Goal: Use online tool/utility: Utilize a website feature to perform a specific function

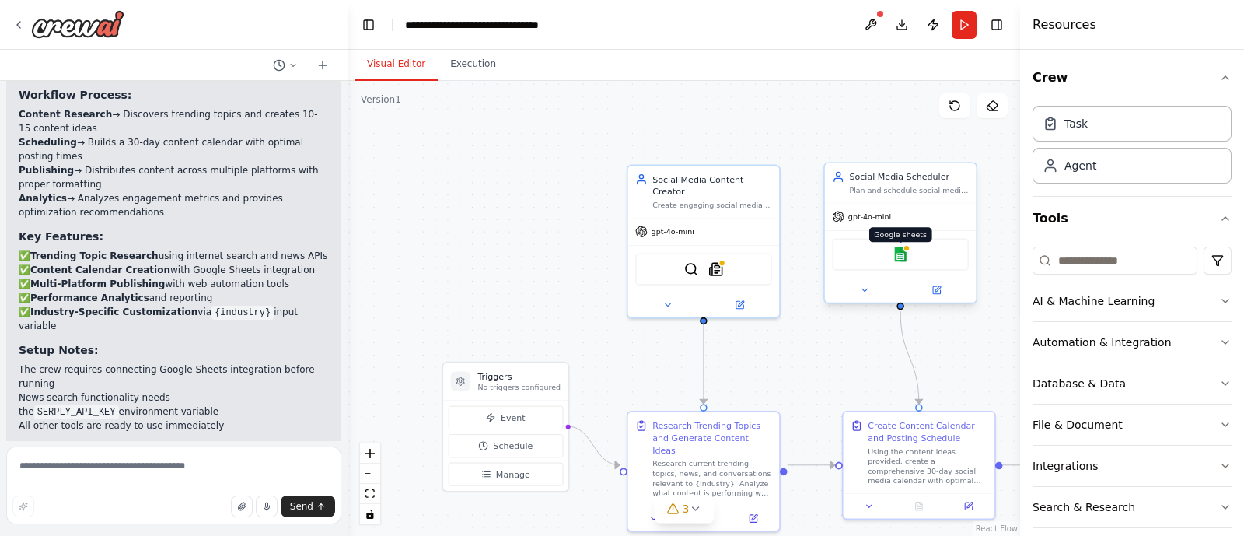
click at [899, 260] on img at bounding box center [900, 254] width 15 height 15
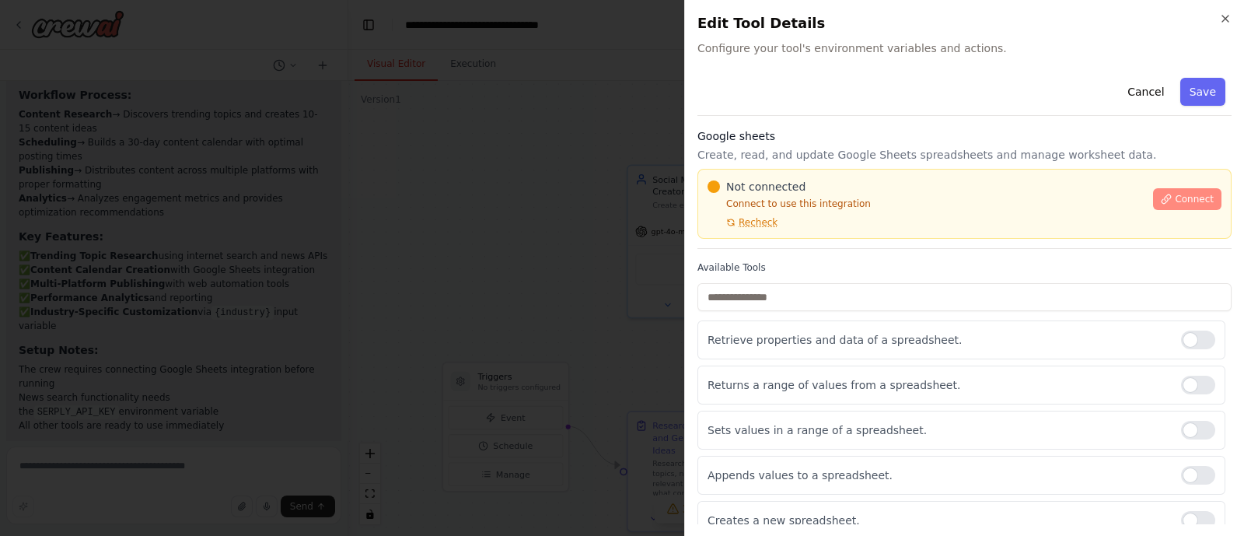
click at [1185, 200] on span "Connect" at bounding box center [1193, 199] width 39 height 12
click at [754, 225] on span "Recheck" at bounding box center [757, 222] width 39 height 12
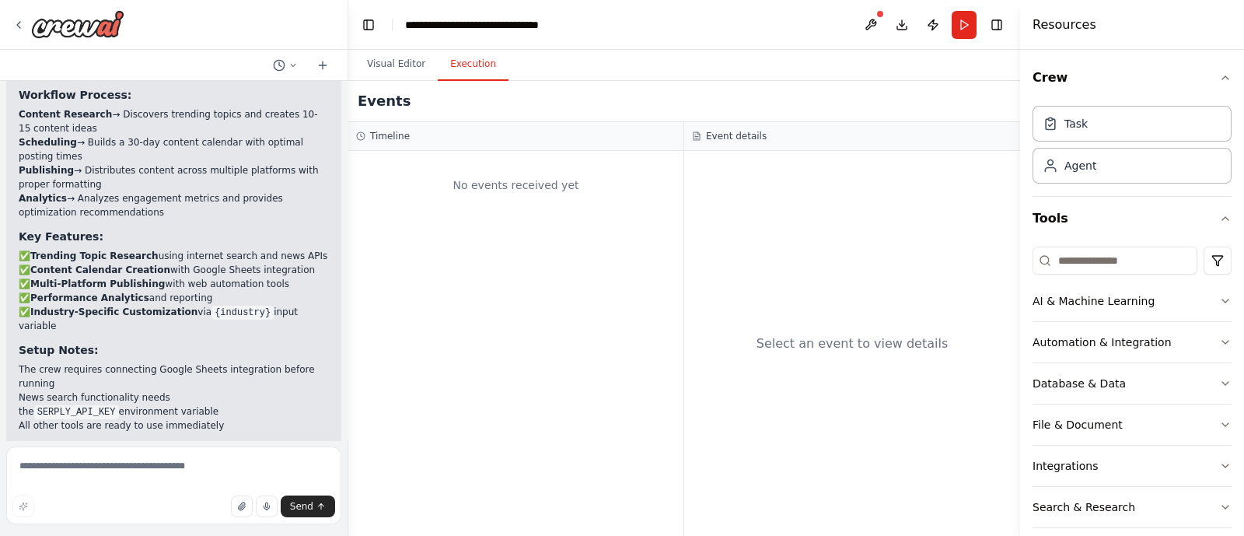
click at [478, 60] on button "Execution" at bounding box center [473, 64] width 71 height 33
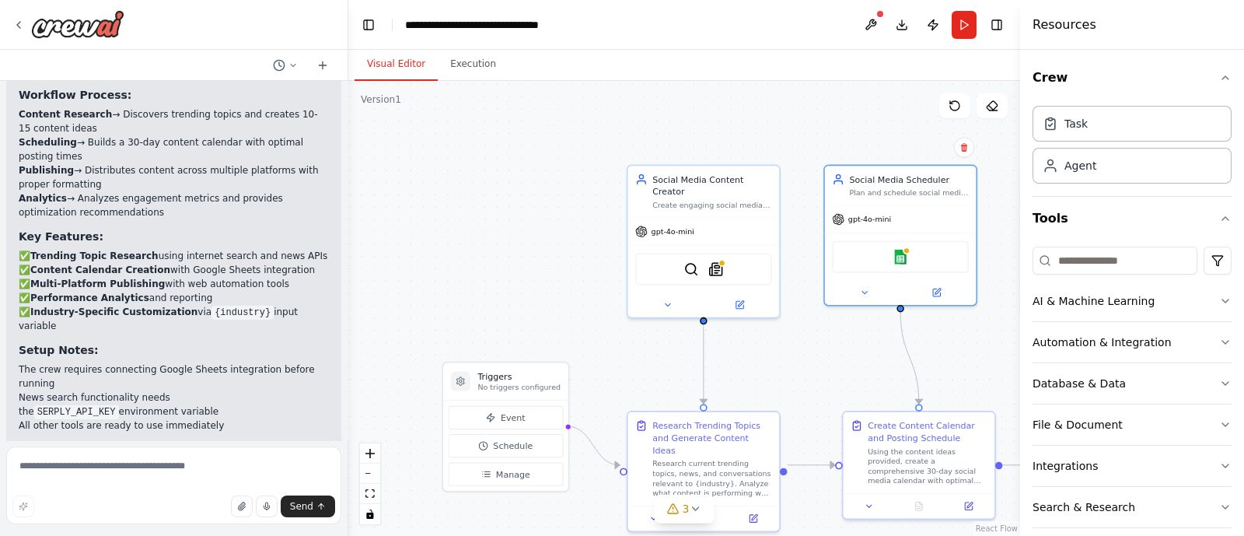
click at [414, 65] on button "Visual Editor" at bounding box center [395, 64] width 83 height 33
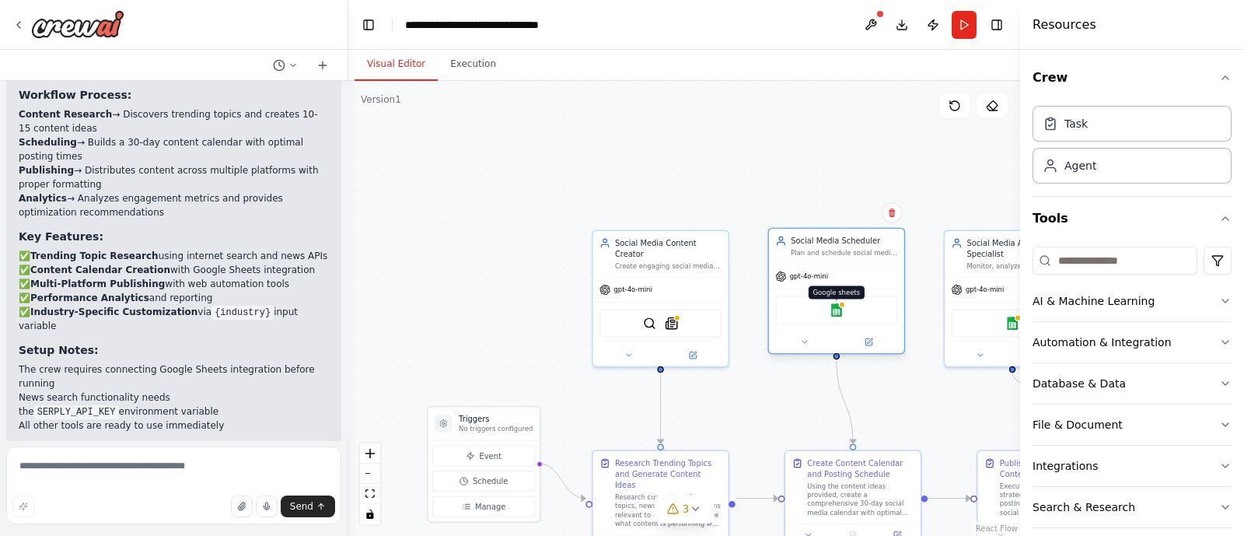
click at [829, 312] on img at bounding box center [835, 309] width 13 height 13
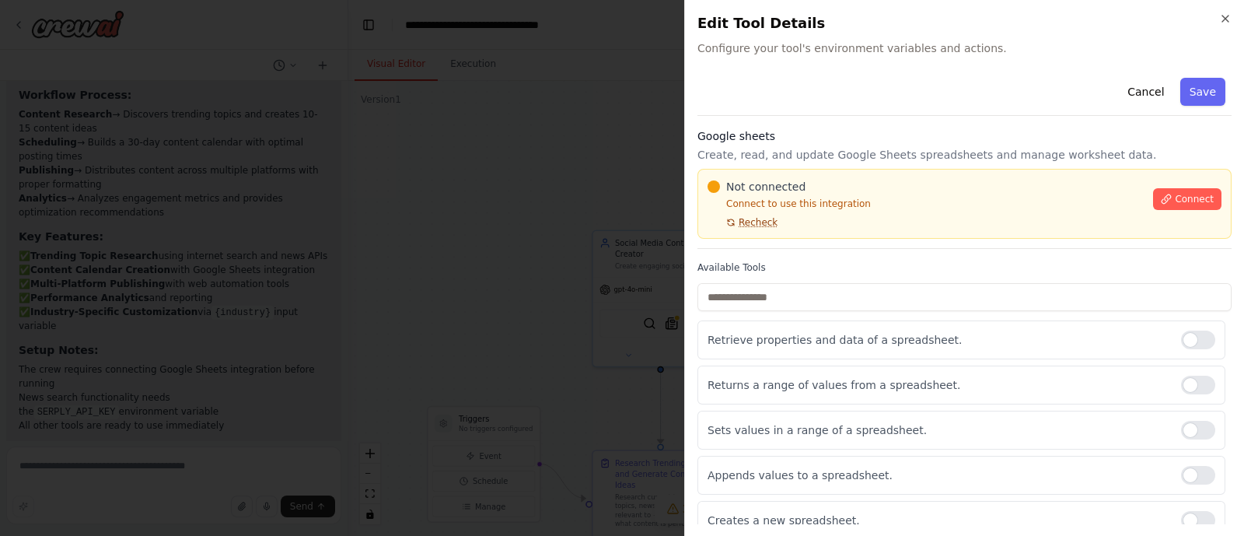
click at [766, 222] on span "Recheck" at bounding box center [757, 222] width 39 height 12
click at [1191, 344] on div at bounding box center [1198, 339] width 34 height 19
click at [1194, 395] on div "Returns a range of values from a spreadsheet." at bounding box center [961, 384] width 528 height 39
click at [1189, 392] on div at bounding box center [1198, 384] width 34 height 19
click at [1189, 424] on div at bounding box center [1198, 430] width 34 height 19
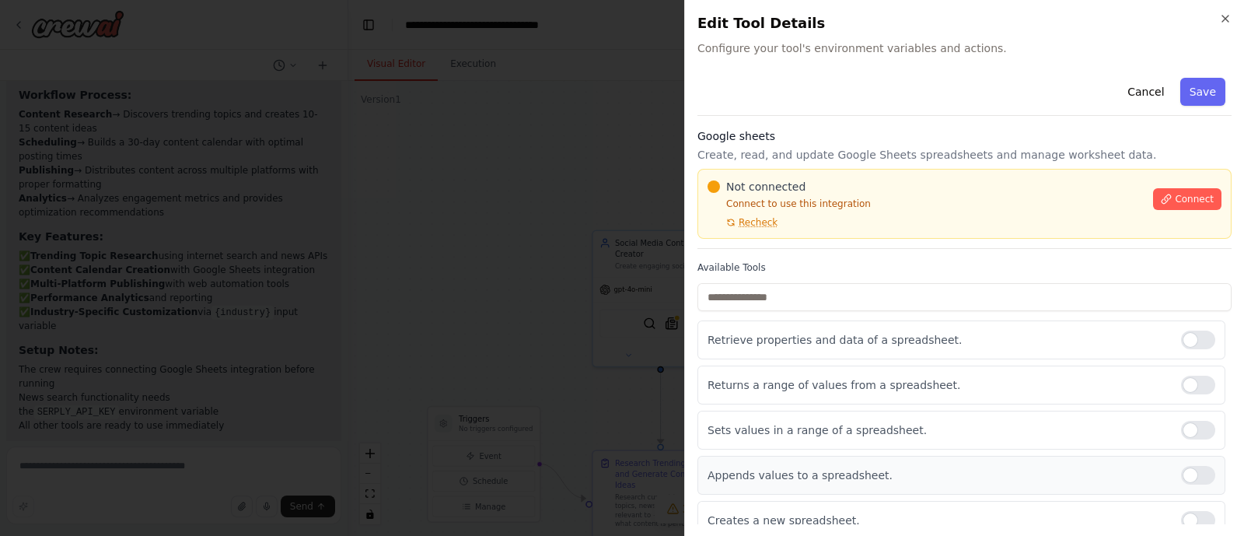
click at [1187, 478] on div at bounding box center [1198, 475] width 34 height 19
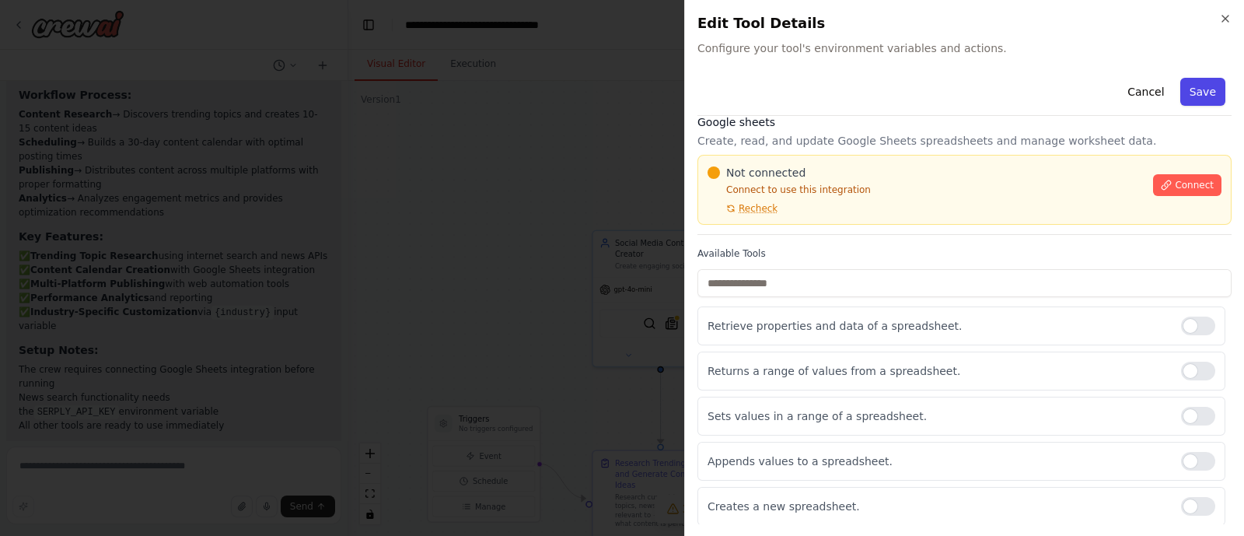
click at [1184, 87] on button "Save" at bounding box center [1202, 92] width 45 height 28
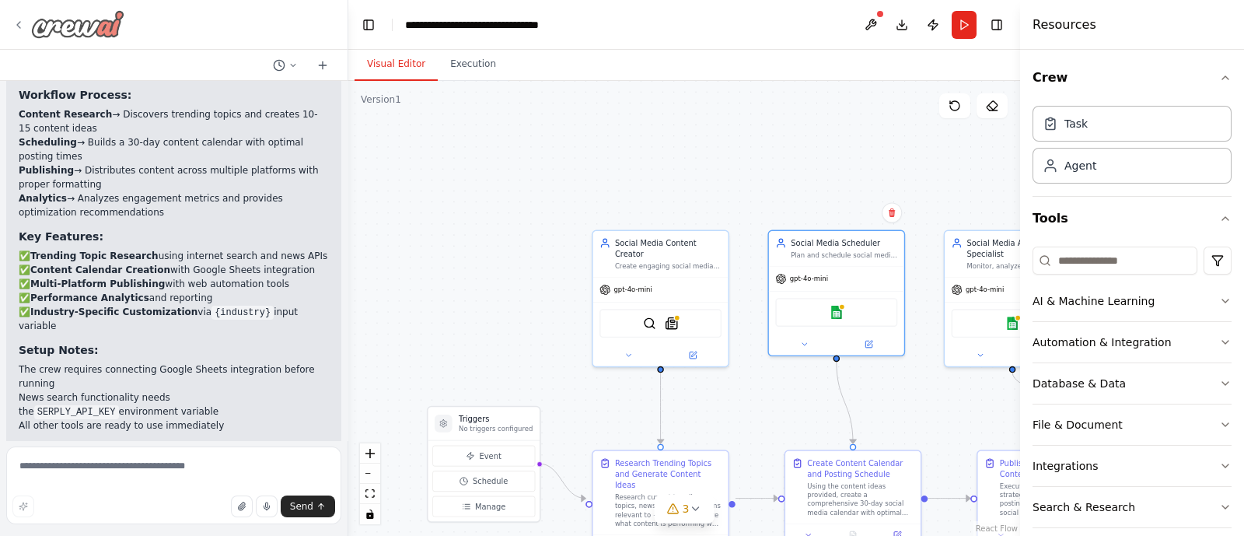
click at [98, 29] on img at bounding box center [77, 24] width 93 height 28
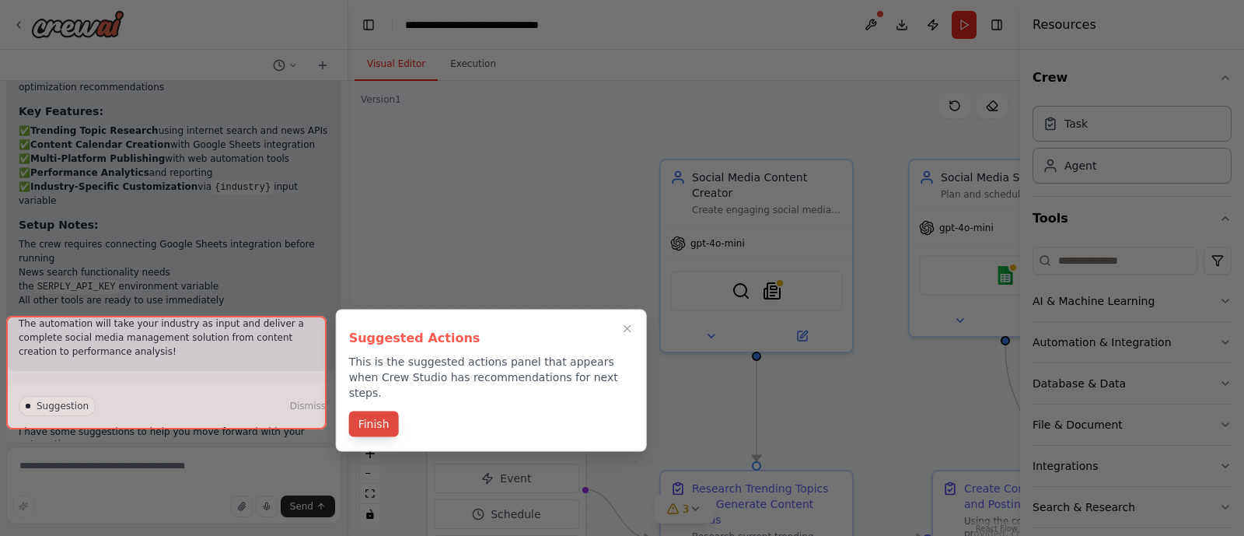
click at [377, 411] on button "Finish" at bounding box center [374, 424] width 50 height 26
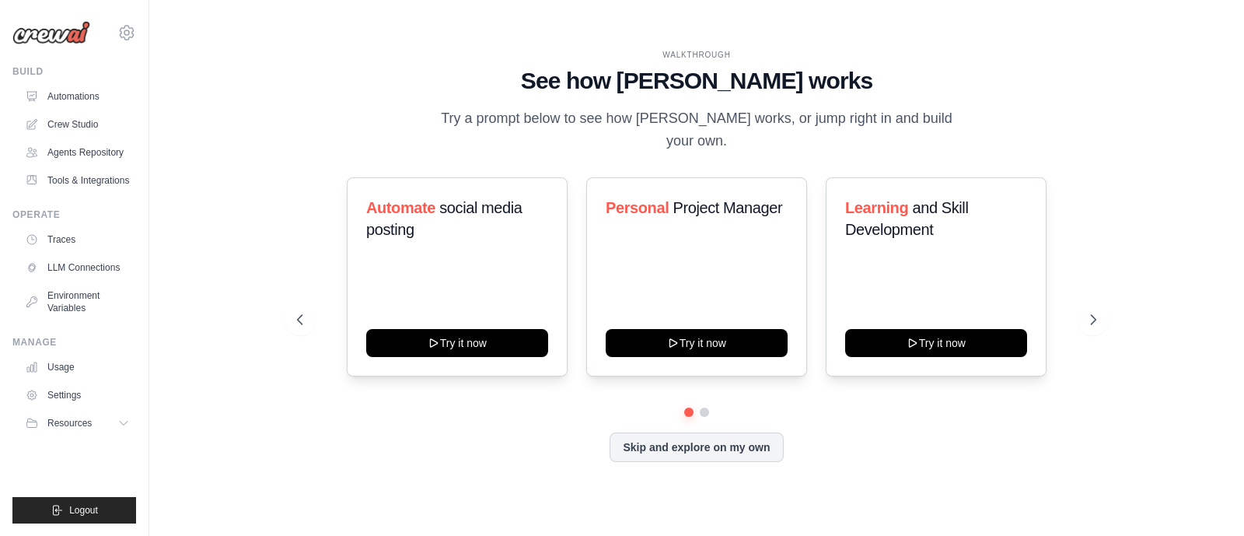
click at [355, 82] on h1 "See how CrewAI works" at bounding box center [696, 81] width 798 height 28
click at [79, 134] on link "Crew Studio" at bounding box center [78, 124] width 117 height 25
click at [1084, 313] on button at bounding box center [1092, 319] width 31 height 31
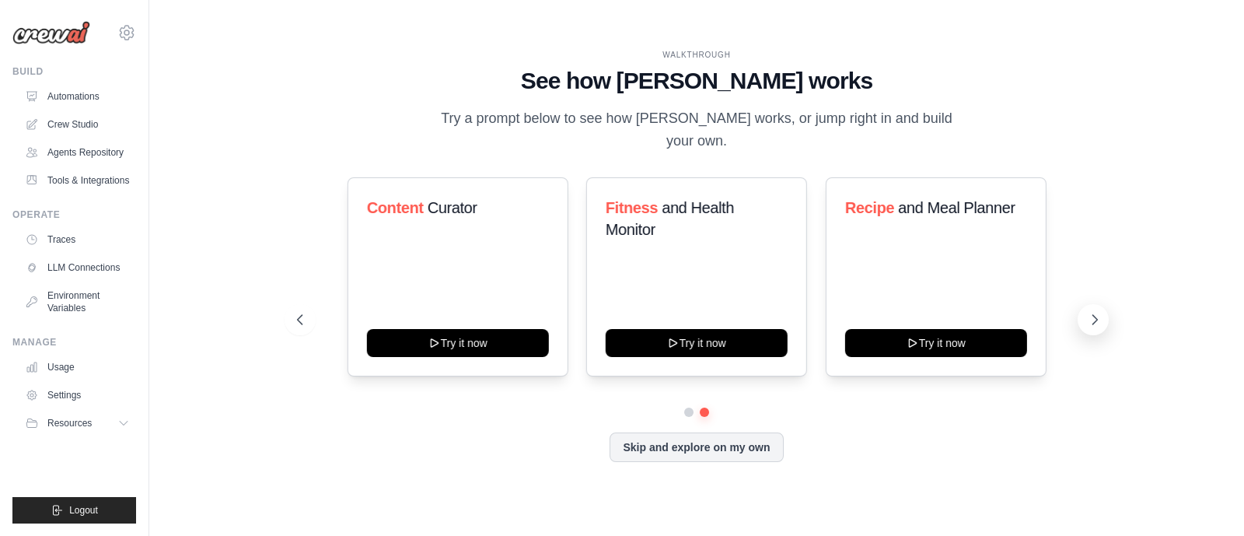
click at [1084, 313] on button at bounding box center [1092, 319] width 31 height 31
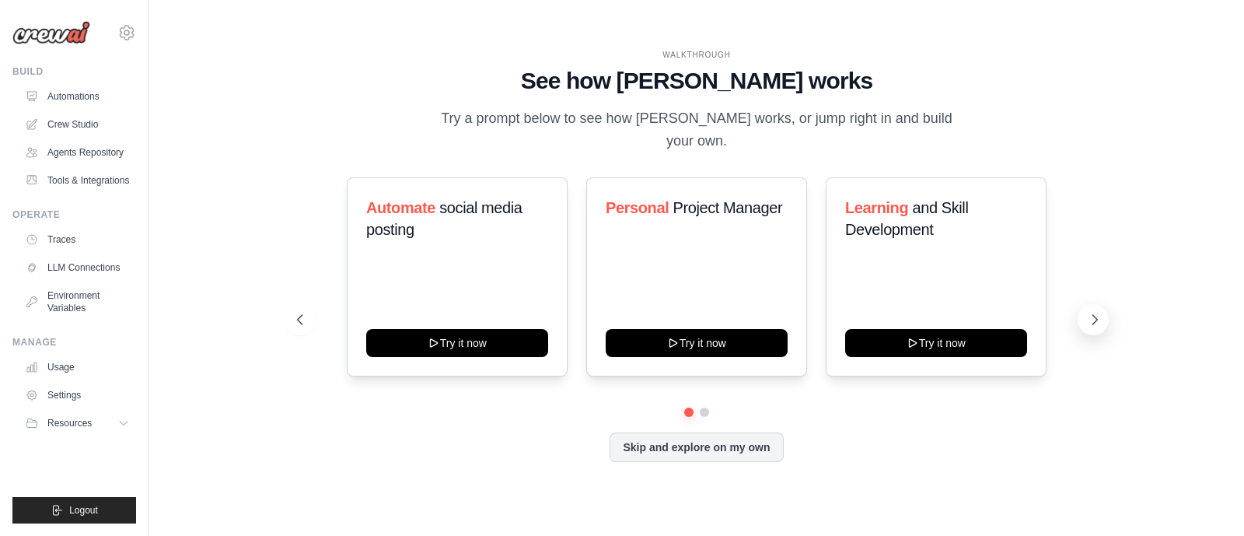
click at [1084, 313] on button at bounding box center [1092, 319] width 31 height 31
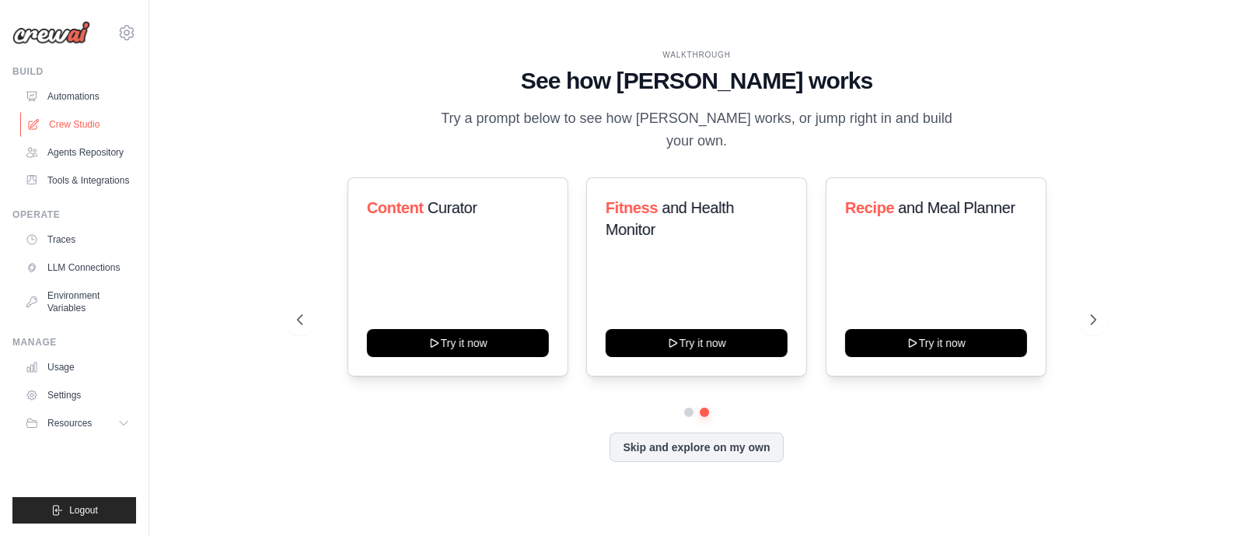
click at [54, 131] on link "Crew Studio" at bounding box center [78, 124] width 117 height 25
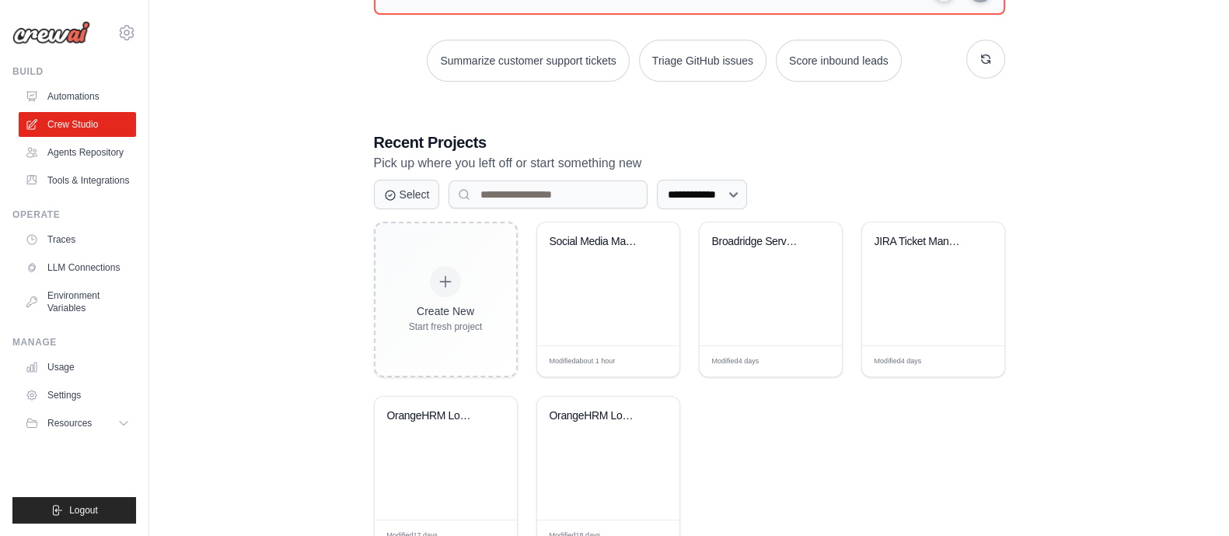
scroll to position [210, 0]
click at [946, 260] on div "JIRA Ticket Management Automation" at bounding box center [932, 252] width 117 height 36
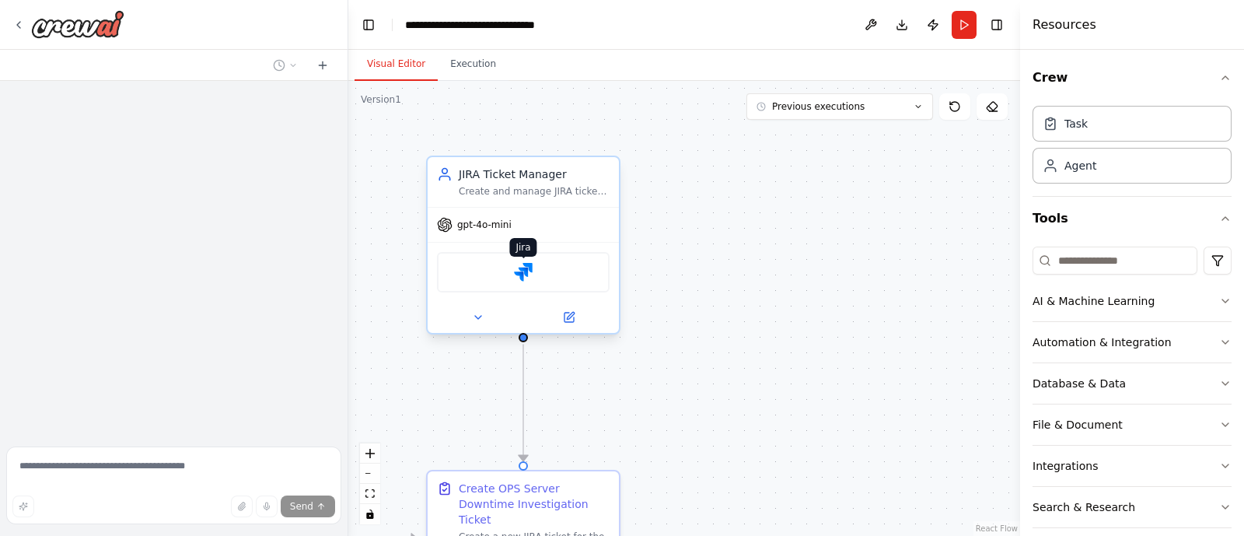
click at [529, 278] on img at bounding box center [523, 272] width 19 height 19
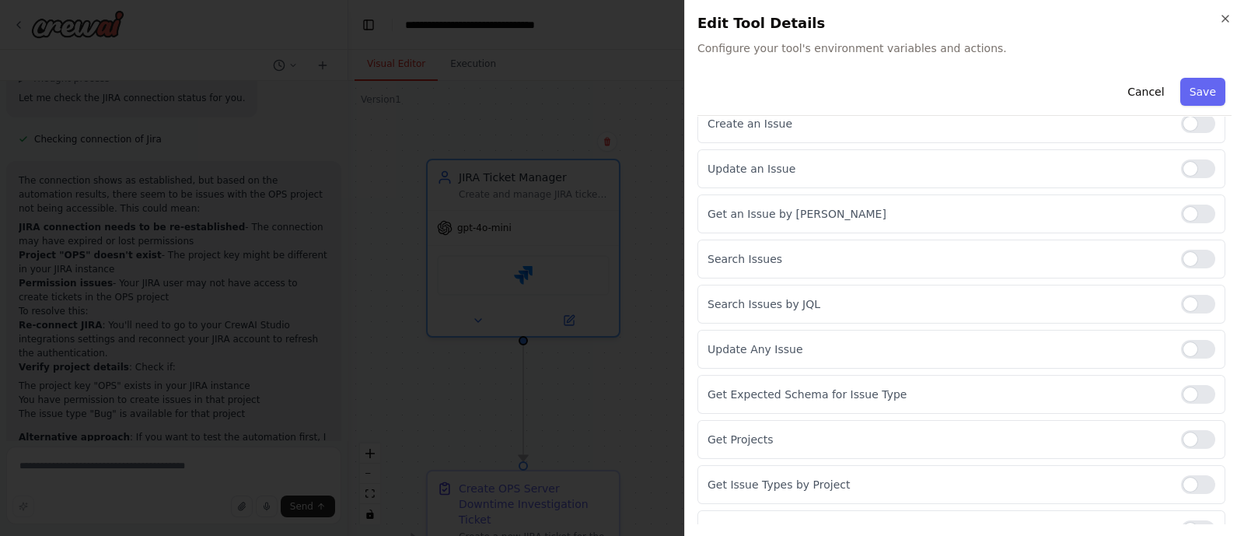
scroll to position [293, 0]
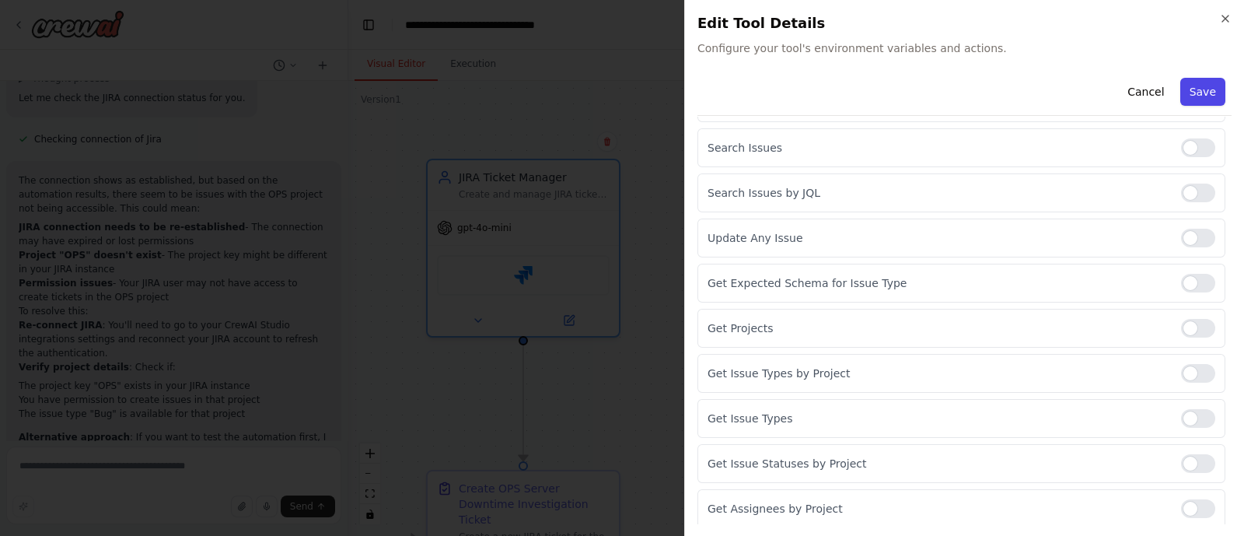
click at [1183, 87] on button "Save" at bounding box center [1202, 92] width 45 height 28
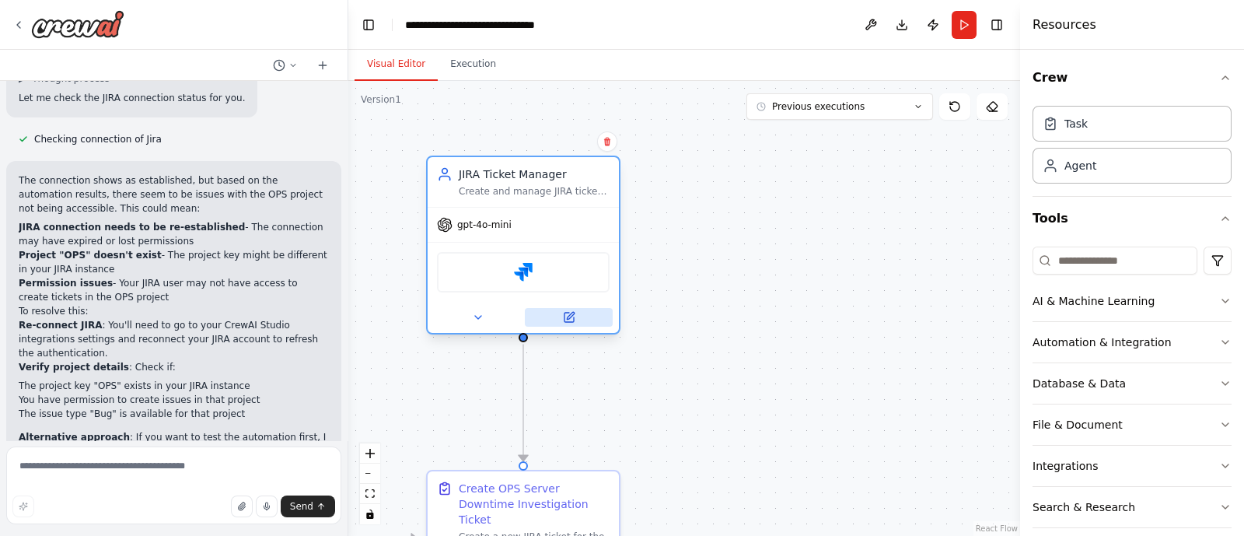
click at [571, 312] on icon at bounding box center [570, 315] width 7 height 7
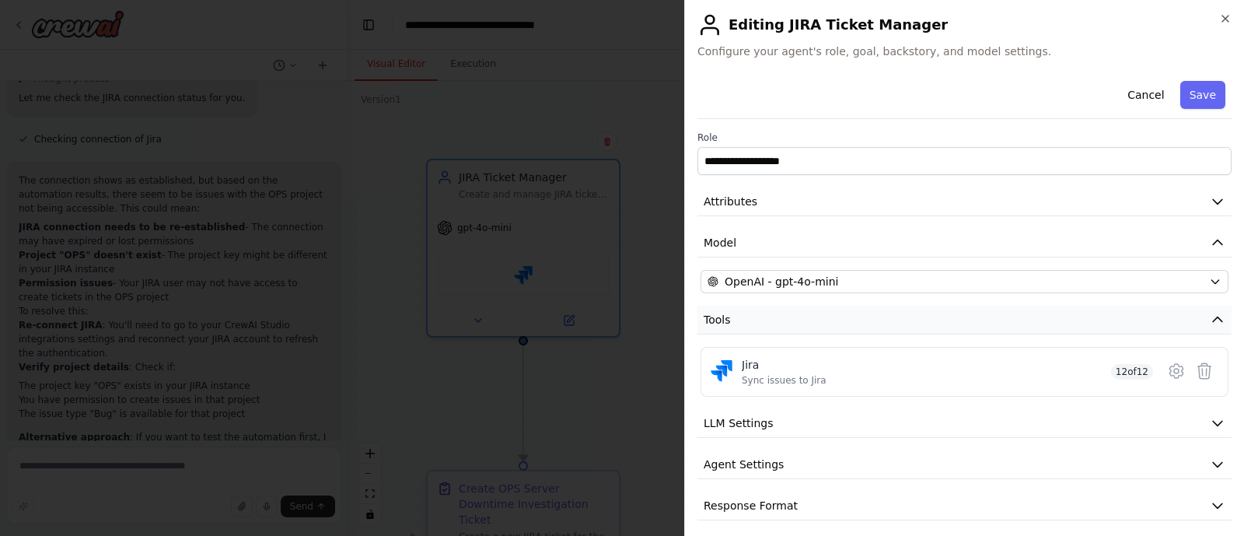
scroll to position [7, 0]
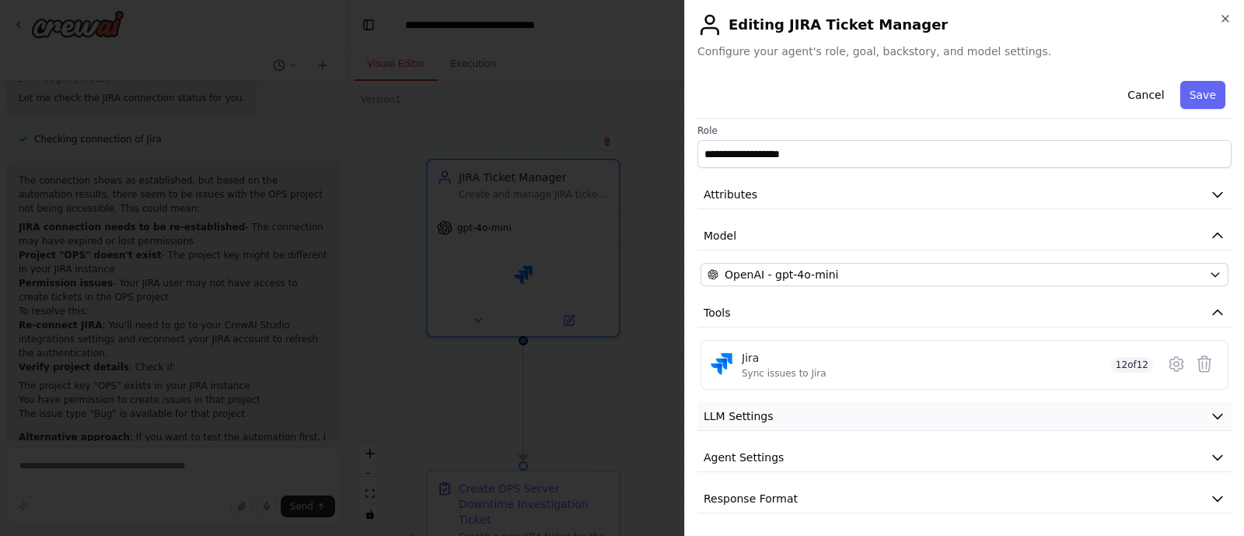
click at [897, 402] on button "LLM Settings" at bounding box center [964, 416] width 534 height 29
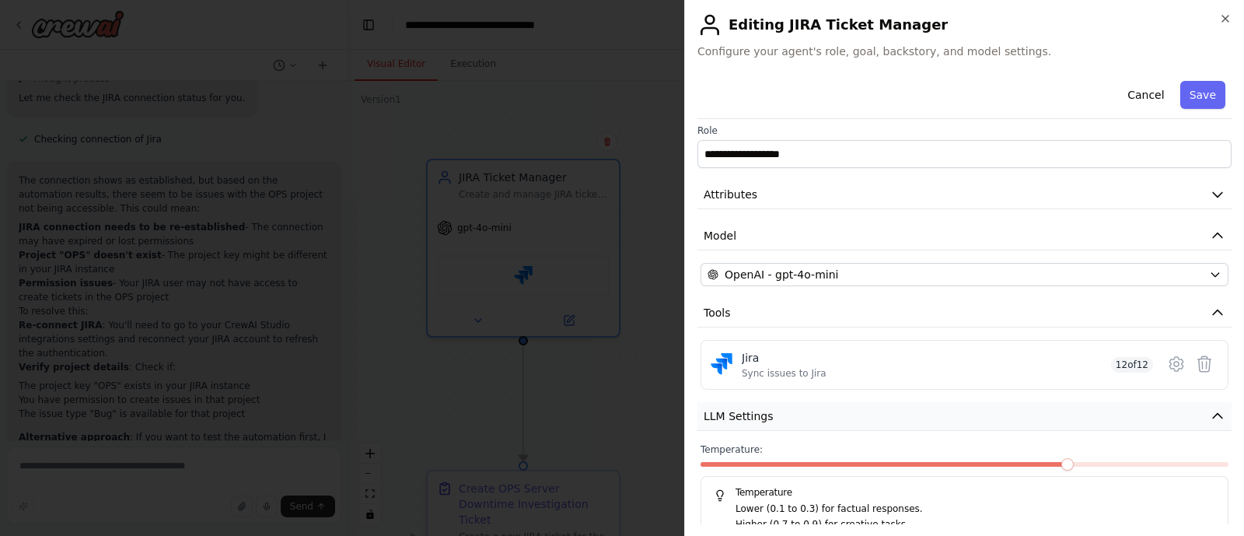
click at [897, 402] on button "LLM Settings" at bounding box center [964, 416] width 534 height 29
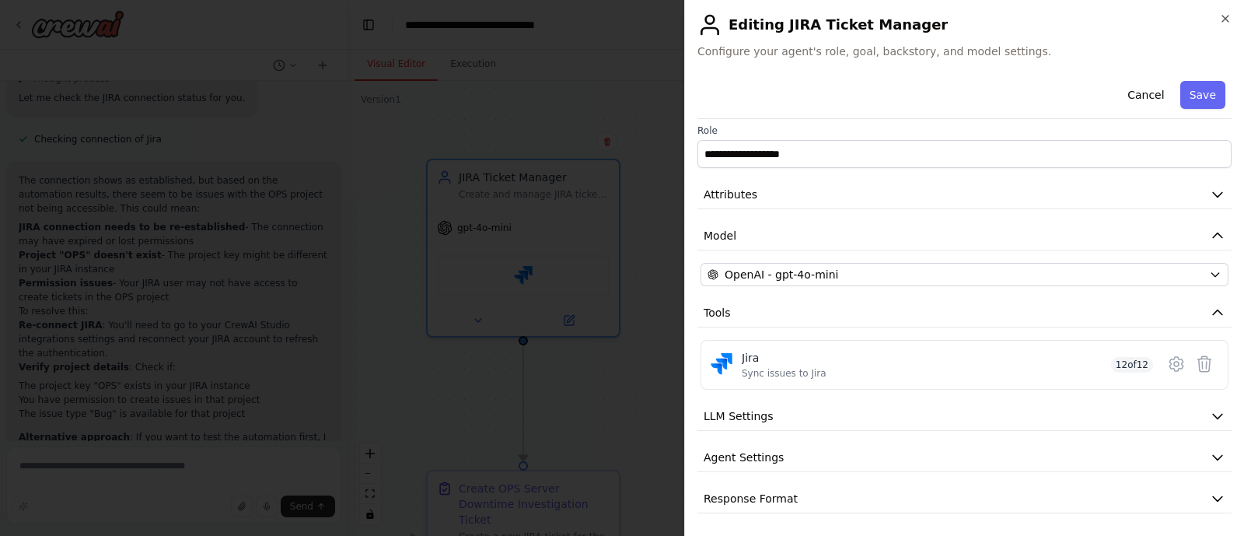
click at [879, 472] on div "**********" at bounding box center [964, 290] width 534 height 445
drag, startPoint x: 879, startPoint y: 472, endPoint x: 871, endPoint y: 455, distance: 19.1
click at [871, 455] on div "**********" at bounding box center [964, 290] width 534 height 445
click at [871, 455] on button "Agent Settings" at bounding box center [964, 457] width 534 height 29
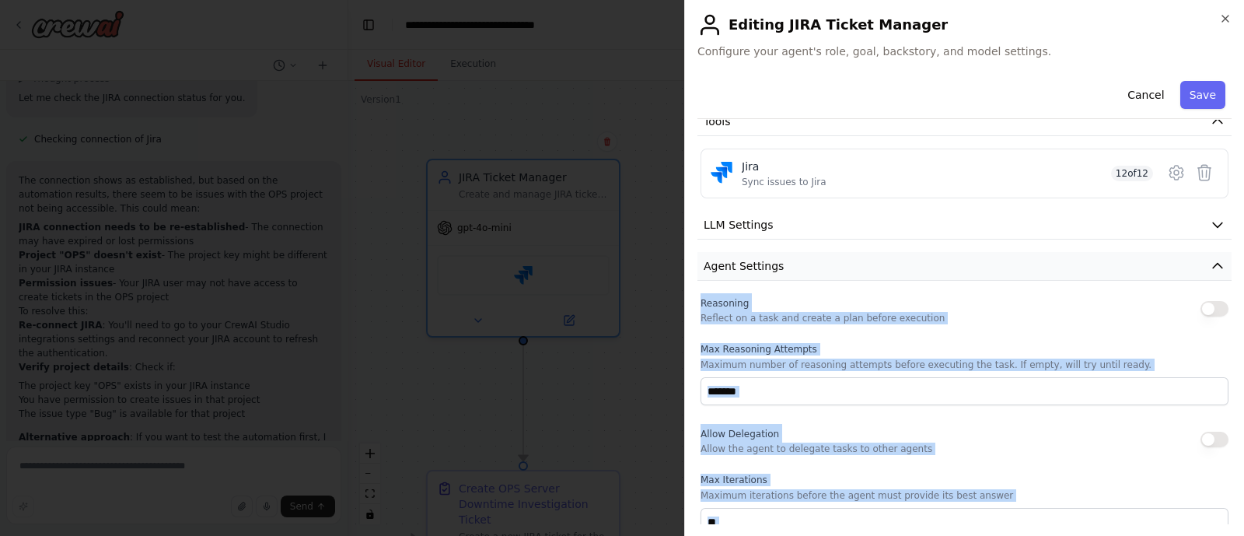
scroll to position [199, 0]
click at [968, 277] on div "**********" at bounding box center [964, 307] width 534 height 862
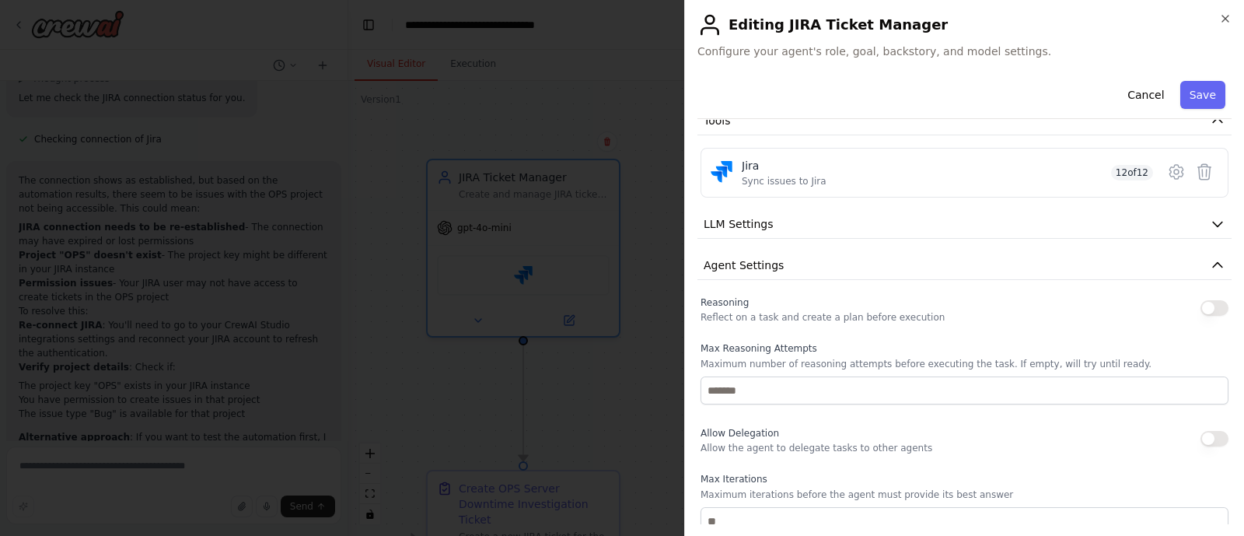
scroll to position [312, 0]
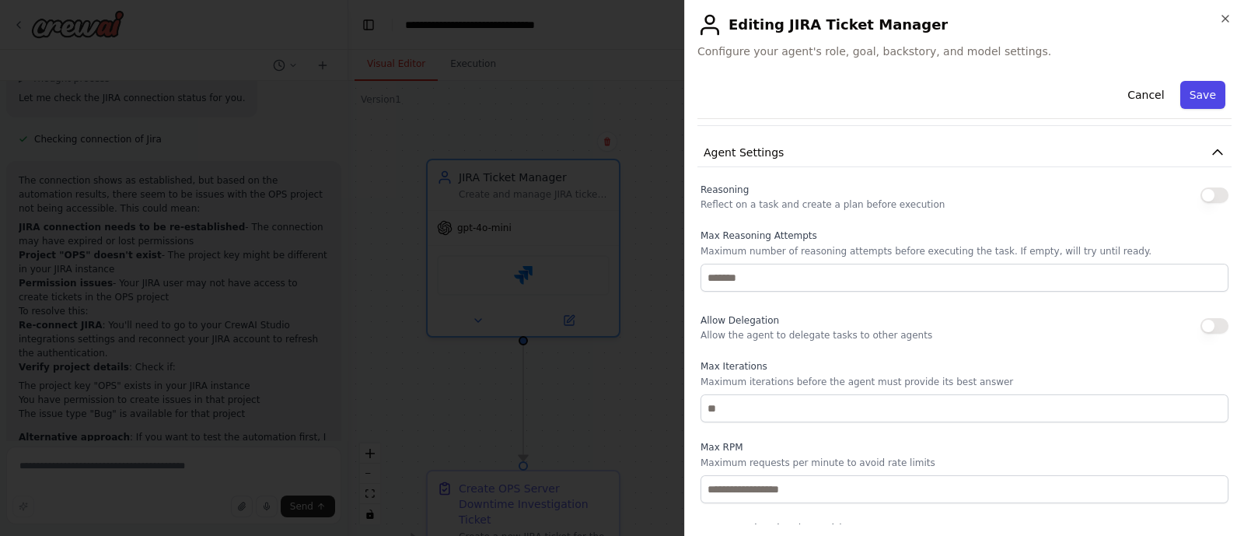
click at [1193, 106] on button "Save" at bounding box center [1202, 95] width 45 height 28
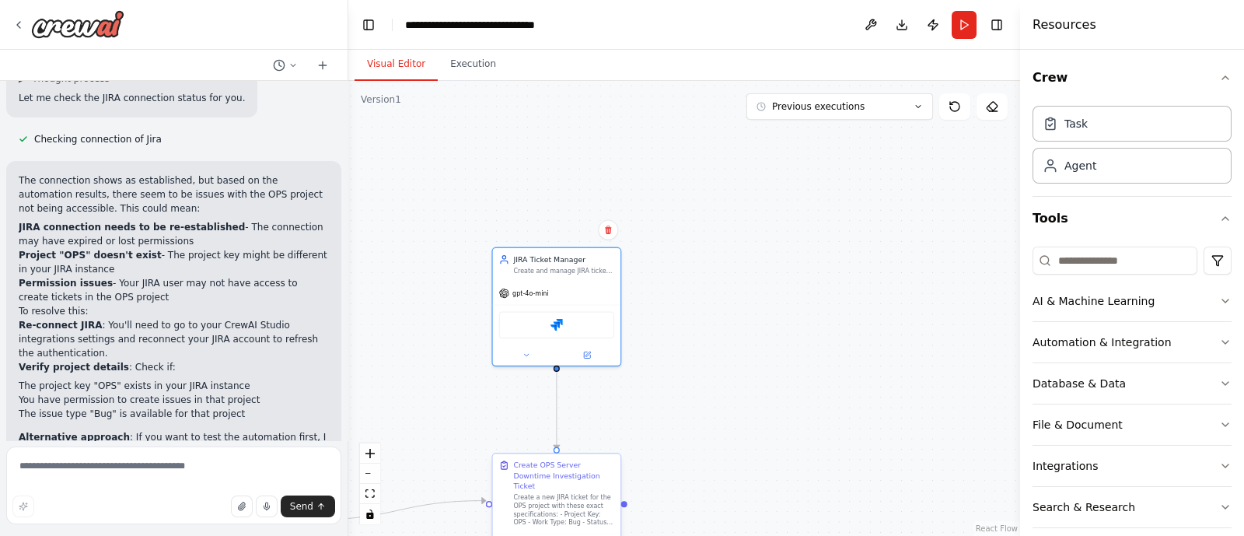
click at [571, 497] on div "Create a new JIRA ticket for the OPS project with these exact specifications: -…" at bounding box center [563, 509] width 101 height 33
click at [595, 535] on icon at bounding box center [598, 543] width 6 height 6
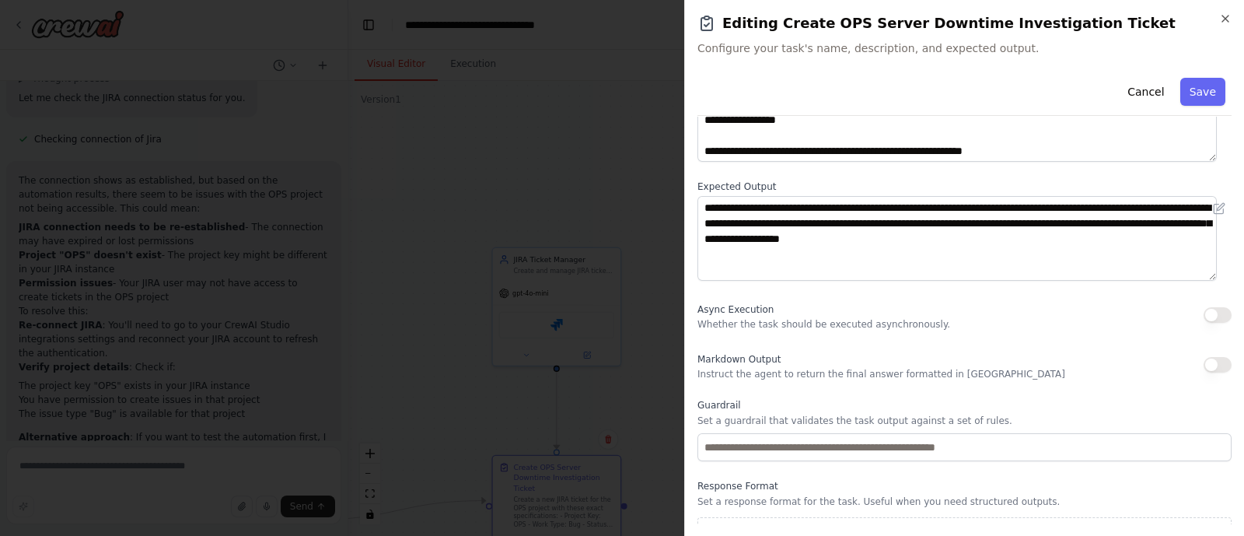
scroll to position [165, 0]
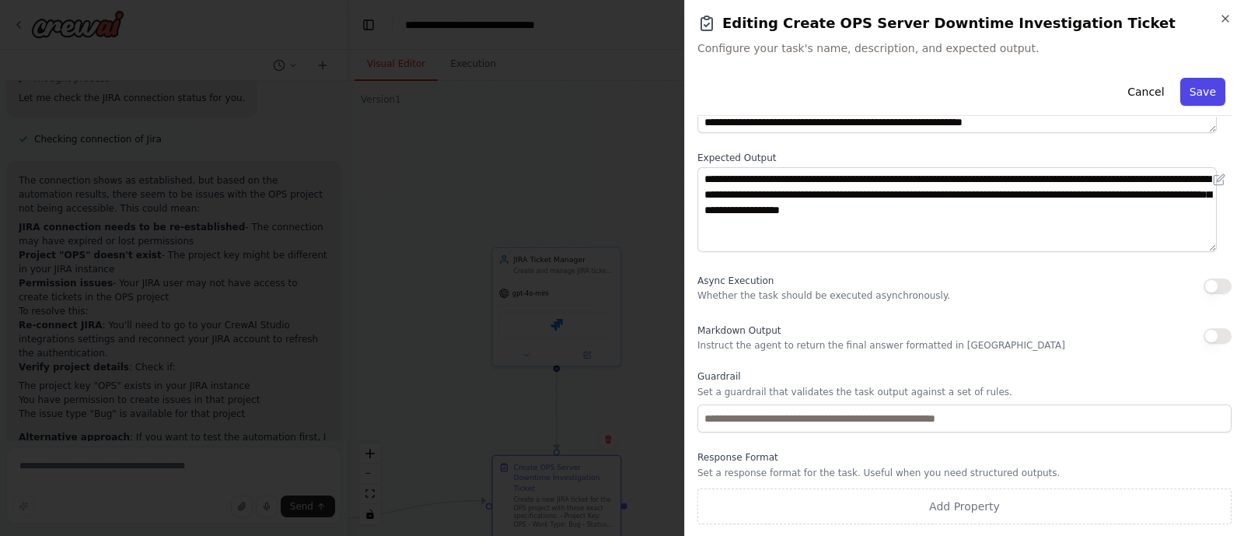
click at [1197, 89] on button "Save" at bounding box center [1202, 92] width 45 height 28
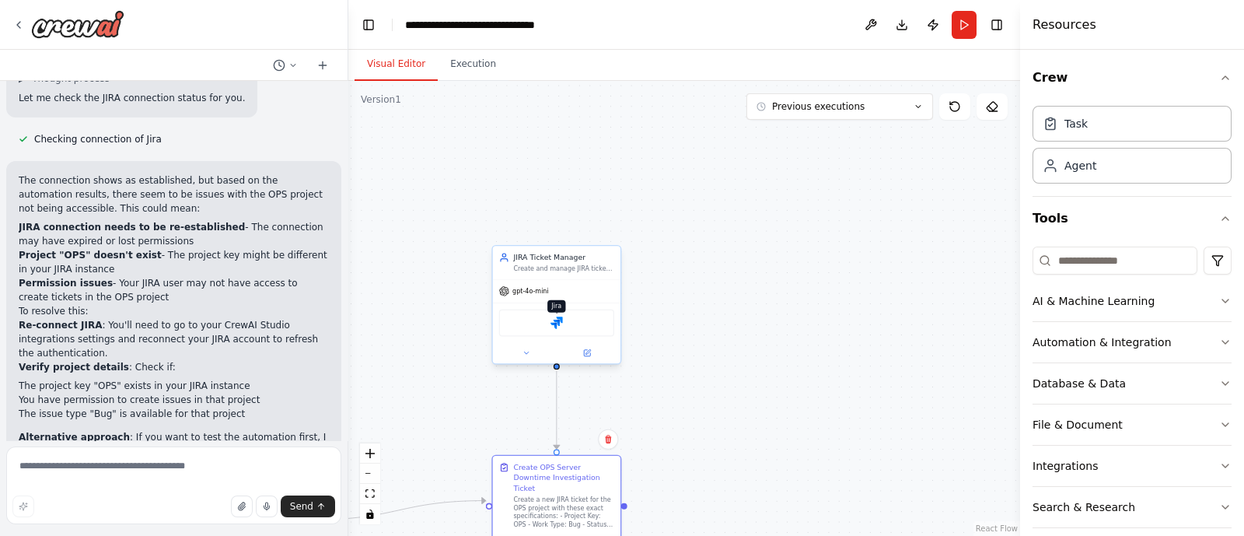
click at [556, 325] on img at bounding box center [556, 322] width 12 height 12
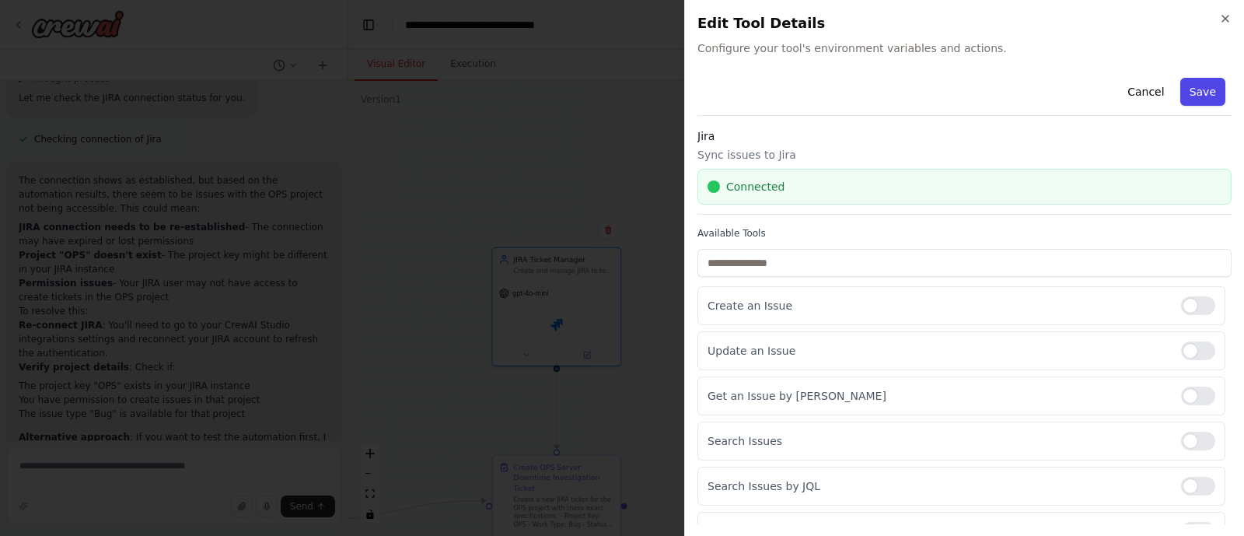
click at [1180, 89] on button "Save" at bounding box center [1202, 92] width 45 height 28
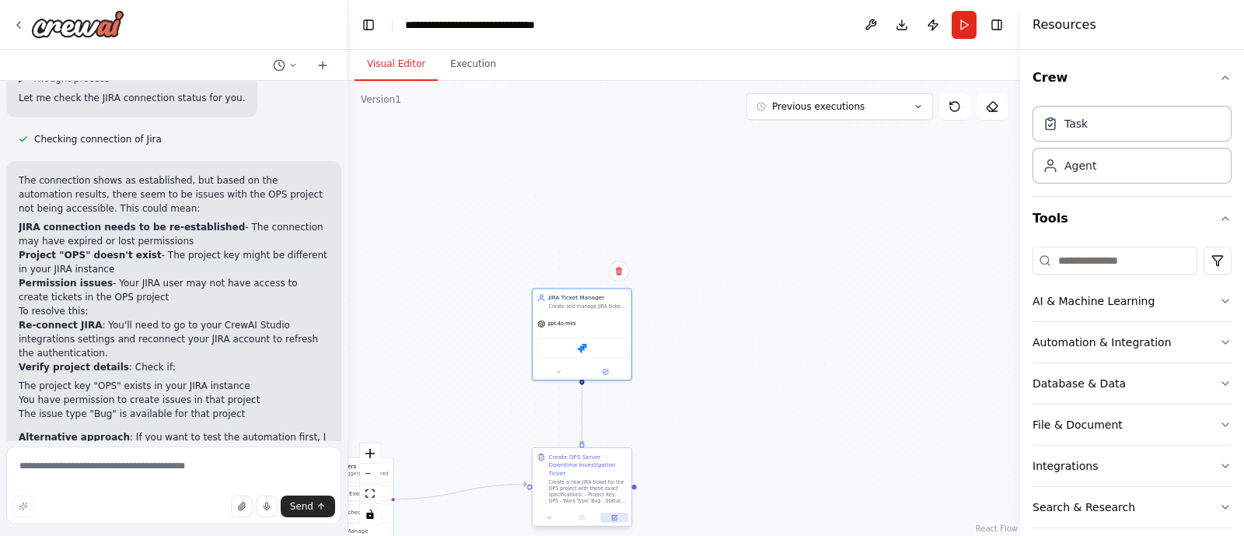
click at [611, 514] on icon at bounding box center [614, 517] width 6 height 6
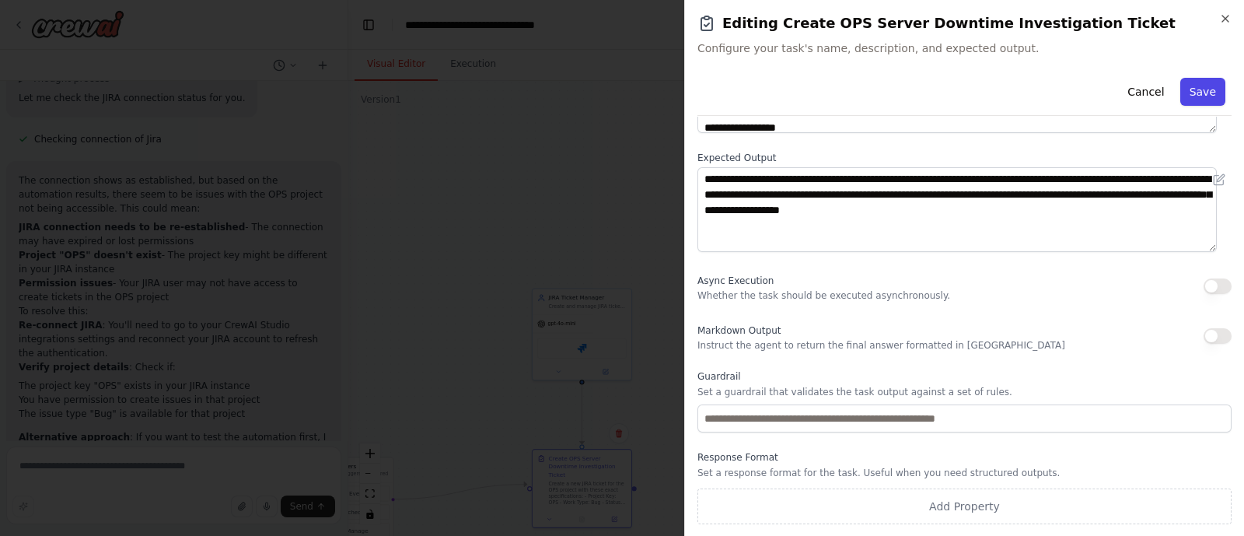
click at [1183, 99] on button "Save" at bounding box center [1202, 92] width 45 height 28
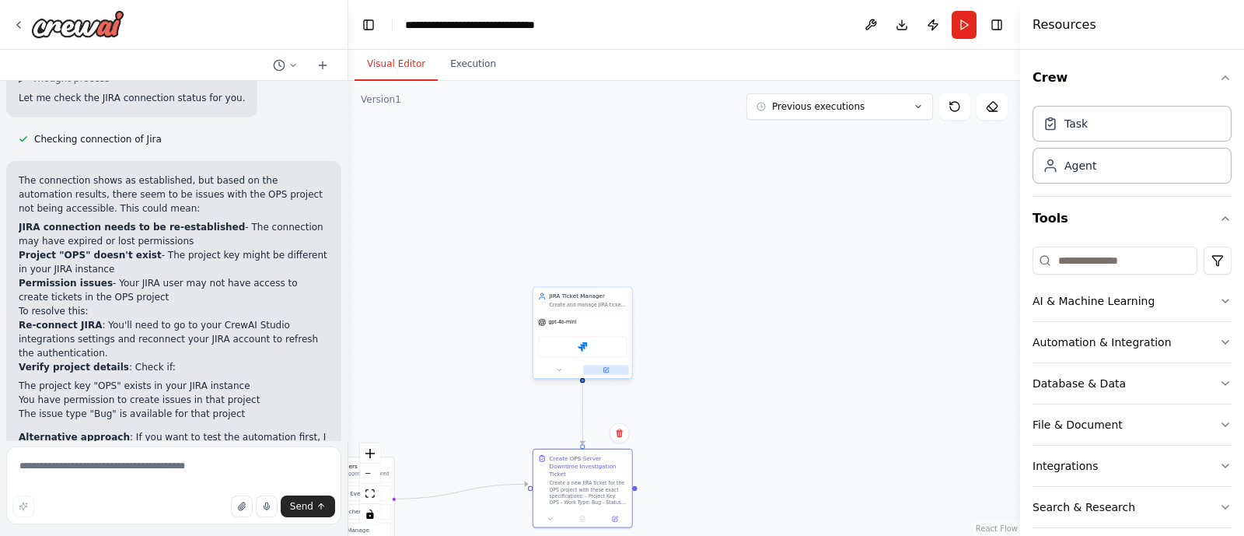
click at [610, 372] on button at bounding box center [605, 369] width 45 height 9
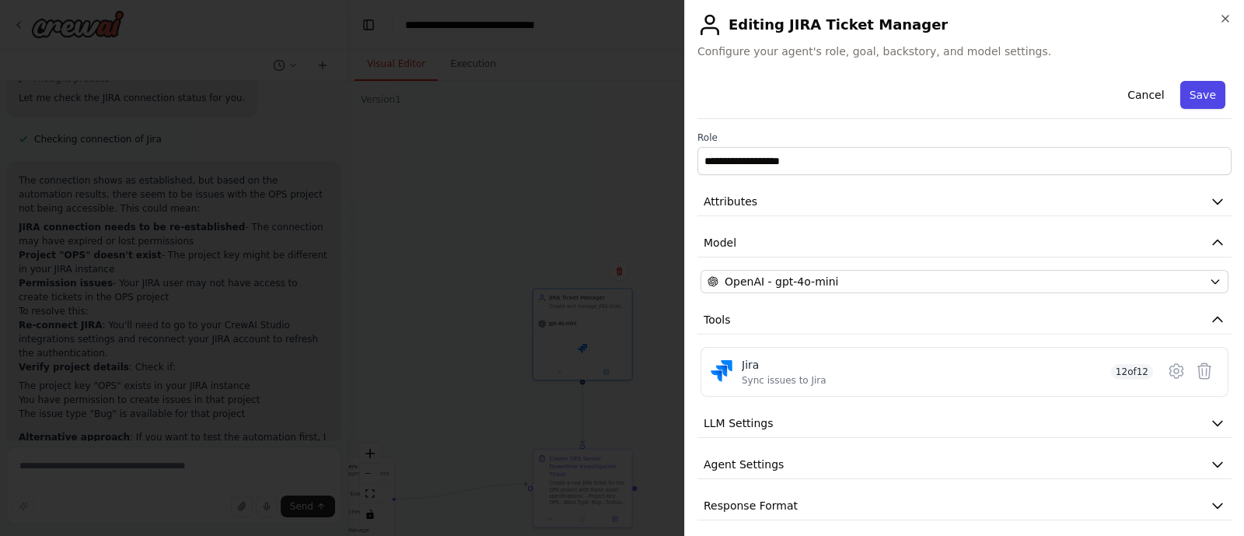
click at [1180, 91] on button "Save" at bounding box center [1202, 95] width 45 height 28
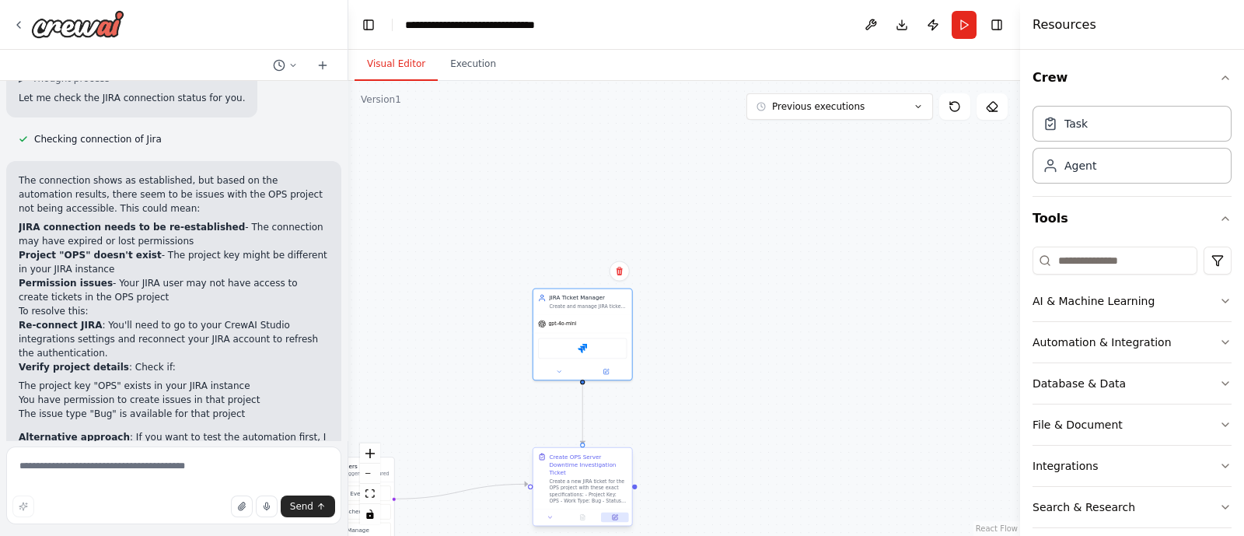
click at [616, 515] on icon at bounding box center [615, 517] width 5 height 5
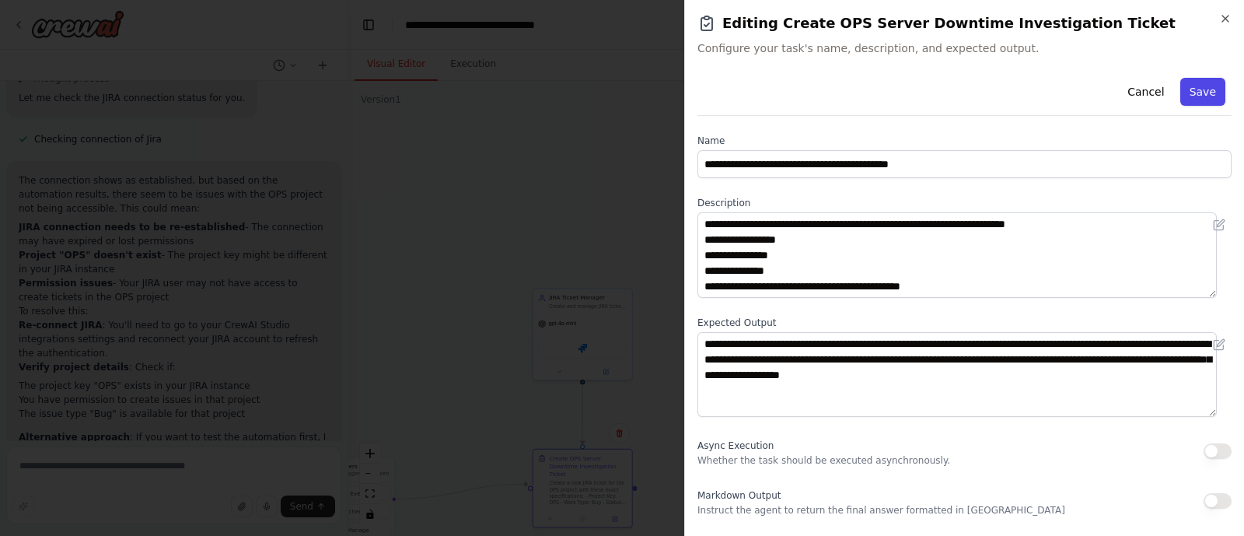
click at [1180, 89] on button "Save" at bounding box center [1202, 92] width 45 height 28
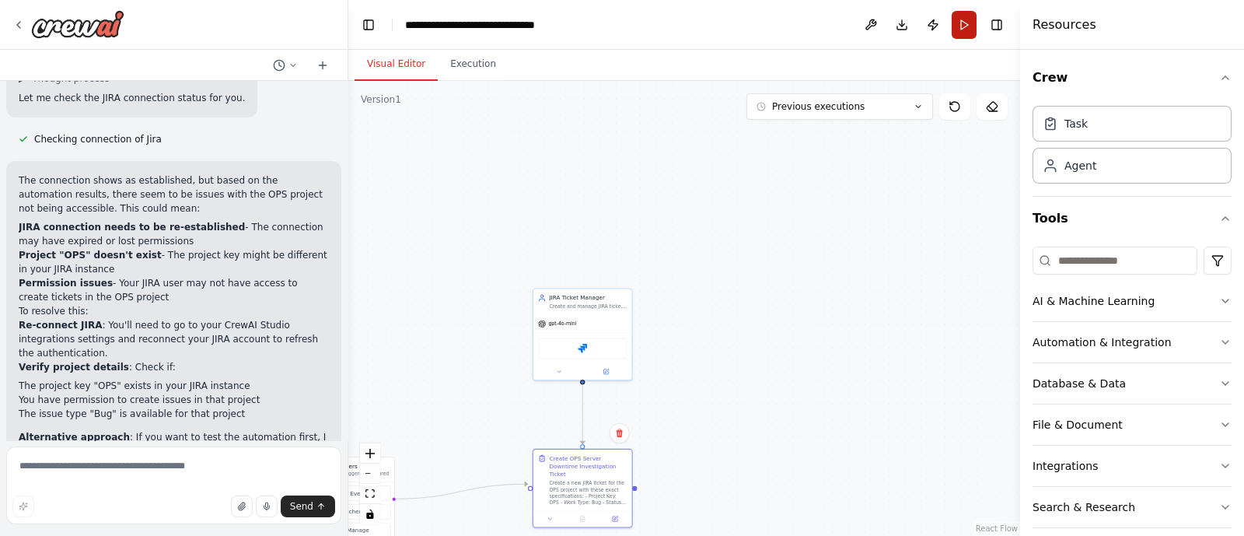
click at [967, 33] on button "Run" at bounding box center [963, 25] width 25 height 28
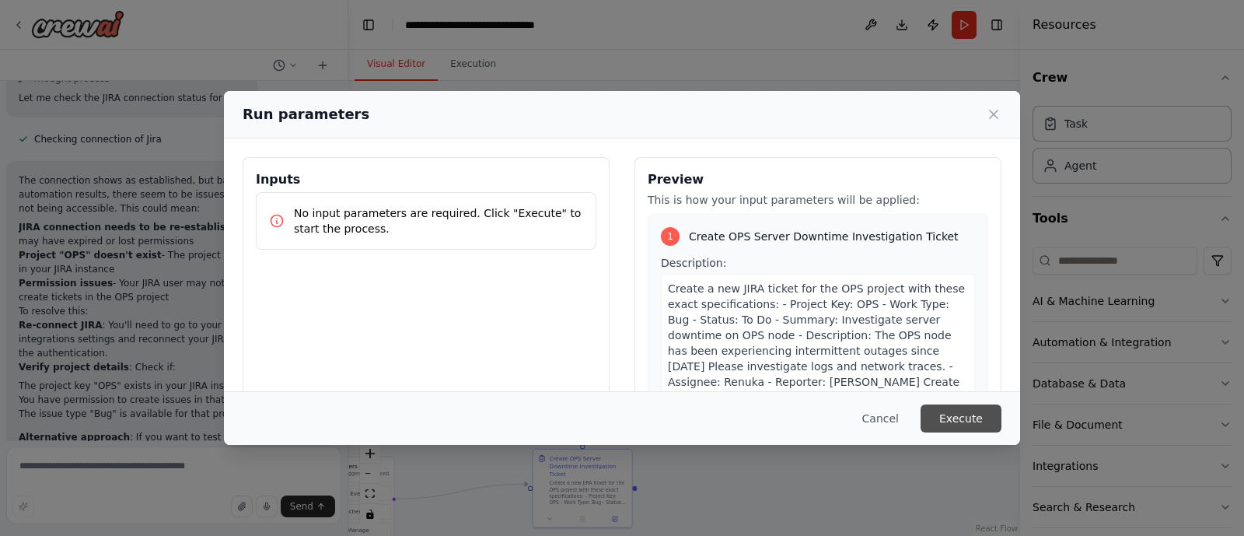
click at [969, 421] on button "Execute" at bounding box center [960, 418] width 81 height 28
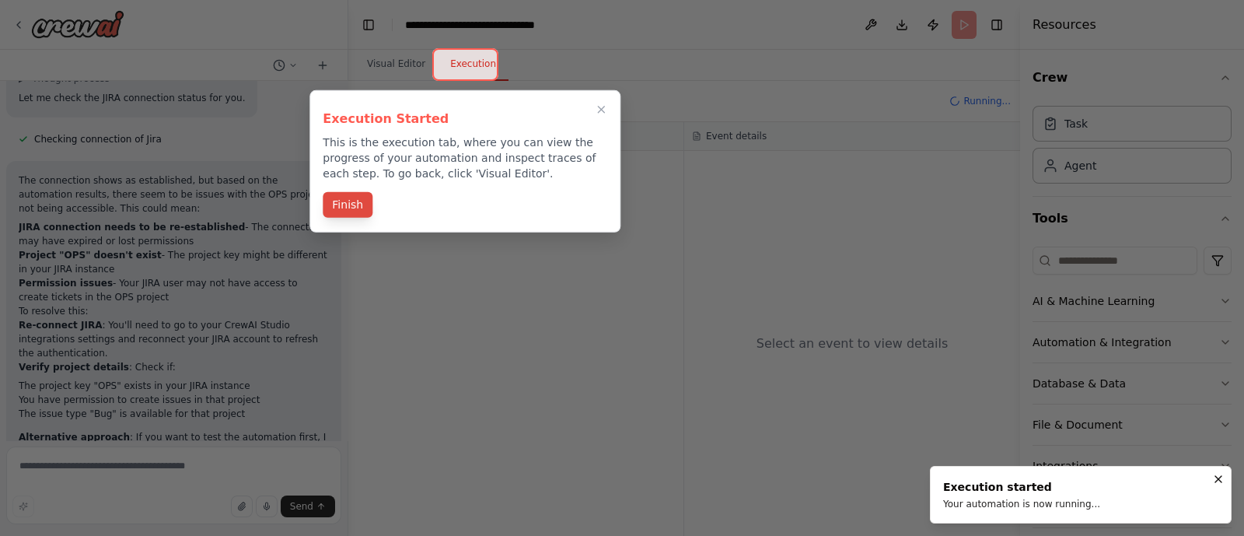
click at [365, 209] on button "Finish" at bounding box center [348, 205] width 50 height 26
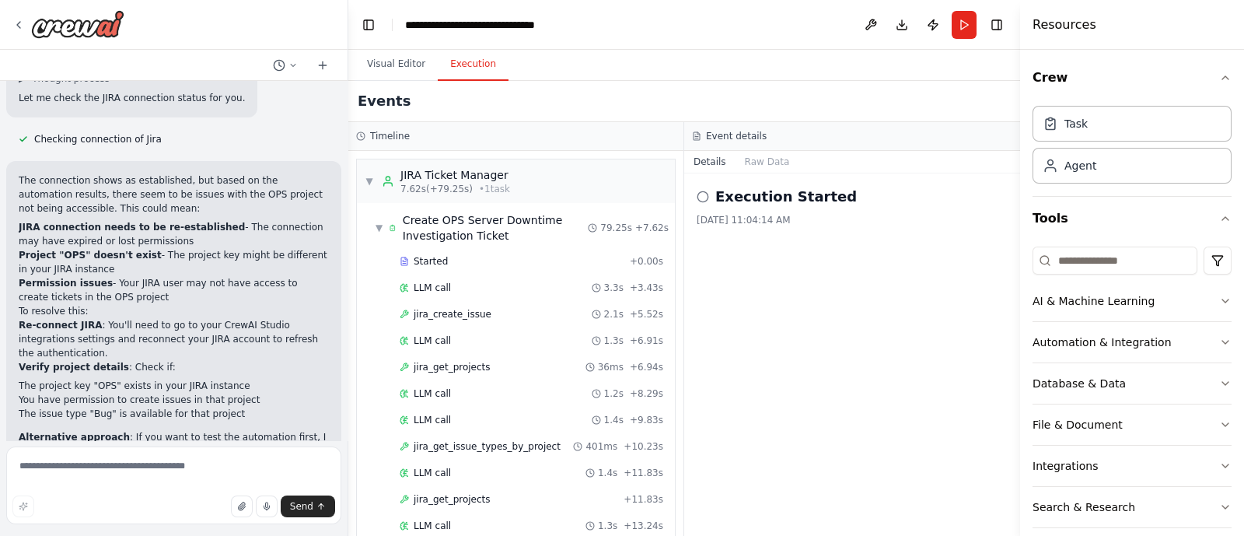
scroll to position [963, 0]
